Goal: Check status

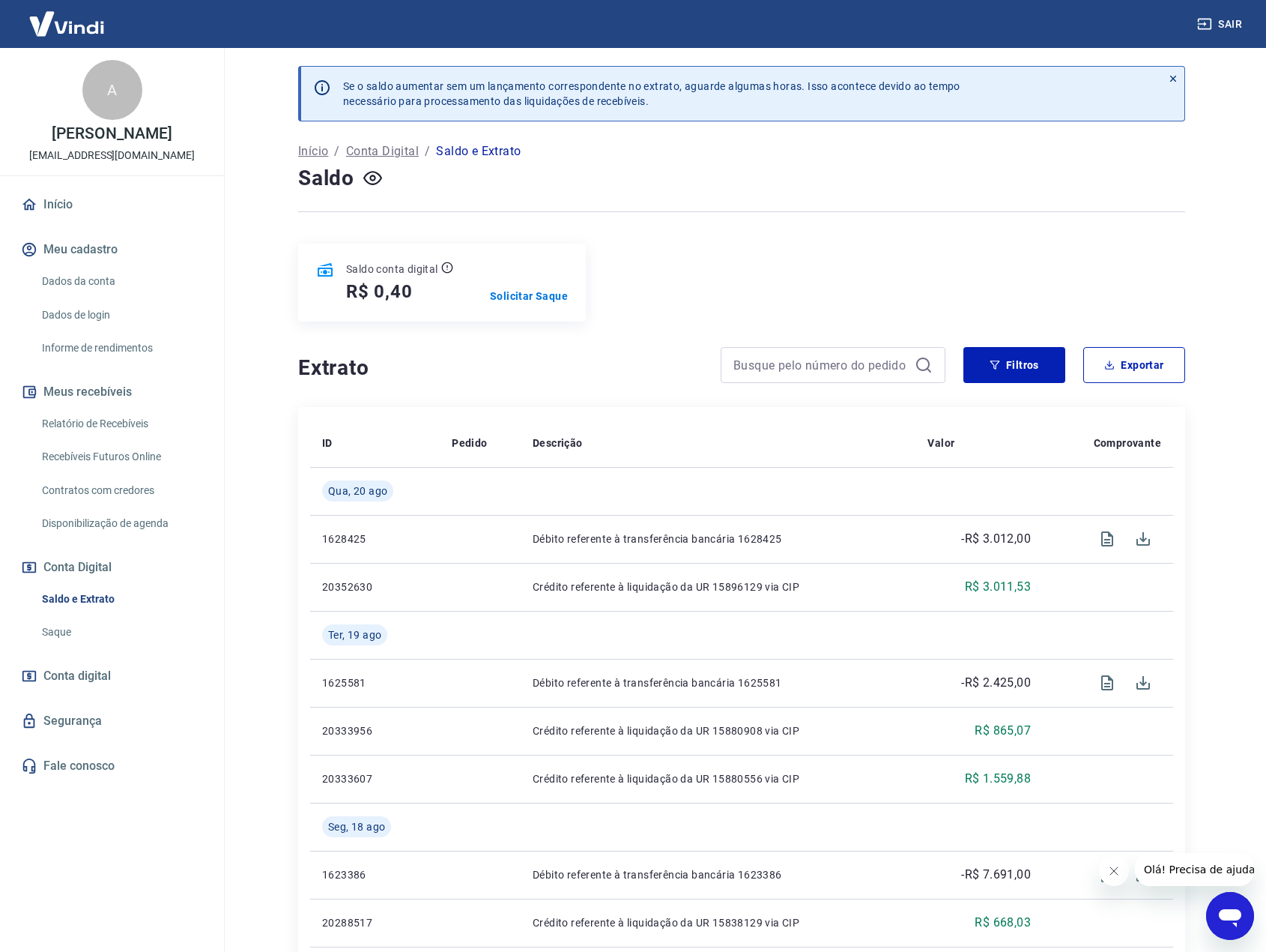
click at [662, 235] on div "Se o saldo aumentar sem um lançamento correspondente no extrato, aguarde alguma…" at bounding box center [741, 944] width 923 height 1792
click at [754, 332] on div "Se o saldo aumentar sem um lançamento correspondente no extrato, aguarde alguma…" at bounding box center [741, 944] width 923 height 1792
click at [708, 239] on div "Se o saldo aumentar sem um lançamento correspondente no extrato, aguarde alguma…" at bounding box center [741, 944] width 923 height 1792
